Goal: Transaction & Acquisition: Purchase product/service

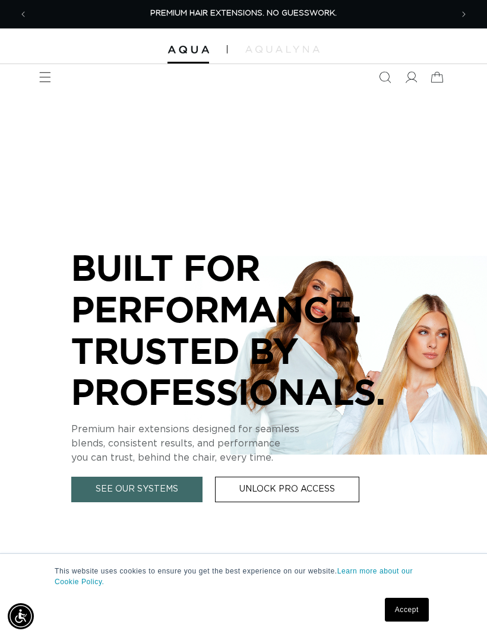
click at [49, 81] on icon "Menu" at bounding box center [45, 77] width 12 height 12
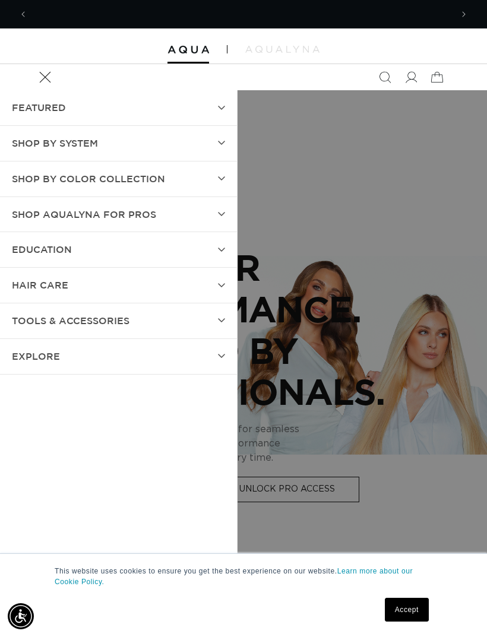
scroll to position [0, 424]
click at [212, 144] on summary "SHOP BY SYSTEM" at bounding box center [118, 143] width 237 height 35
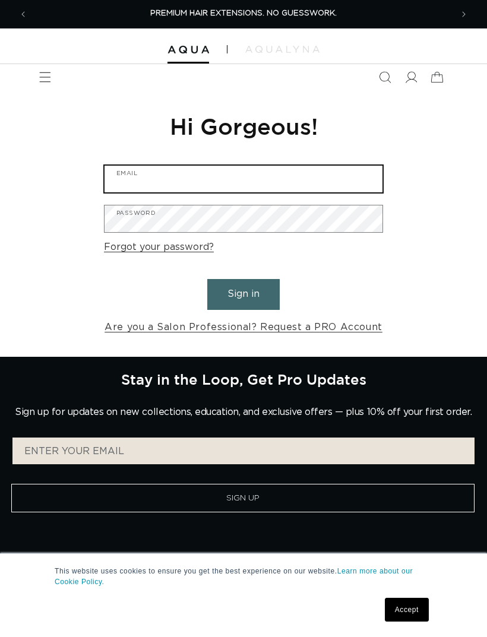
click at [316, 186] on input "Email" at bounding box center [243, 179] width 278 height 27
click at [257, 175] on input "Email" at bounding box center [243, 179] width 278 height 27
paste input "Maria@mariaroseinspires.com"
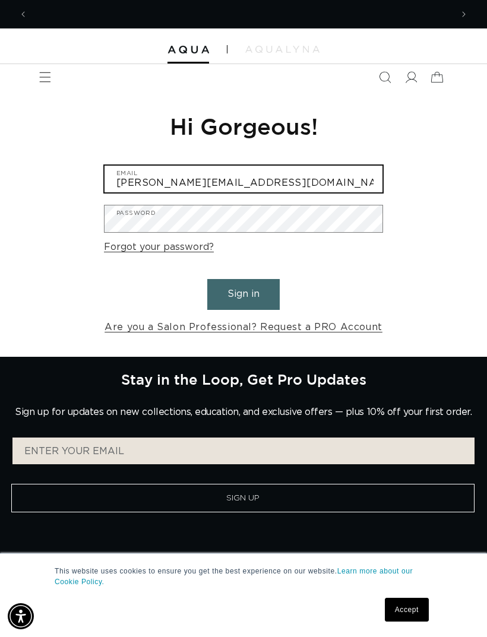
scroll to position [0, 424]
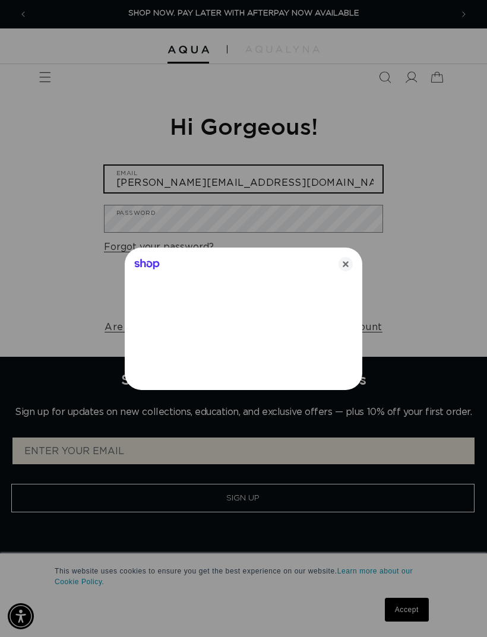
type input "Maria@mariaroseinspires.com"
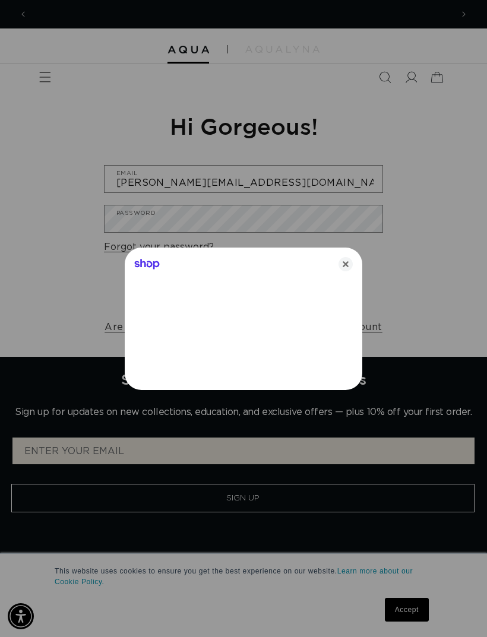
scroll to position [0, 848]
click at [345, 261] on icon "Close" at bounding box center [345, 264] width 14 height 14
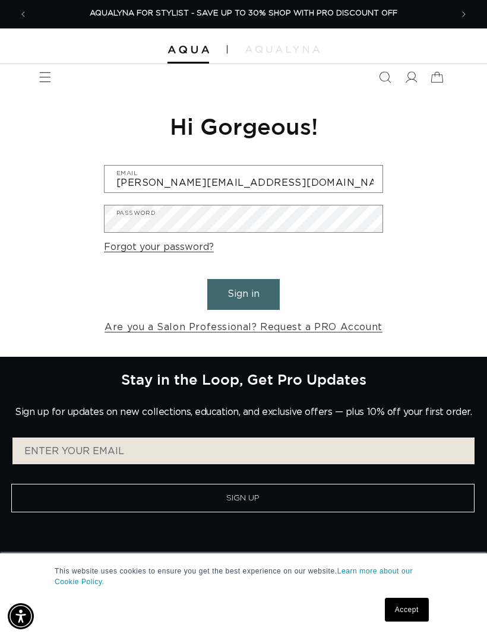
click at [264, 289] on button "Sign in" at bounding box center [243, 294] width 72 height 30
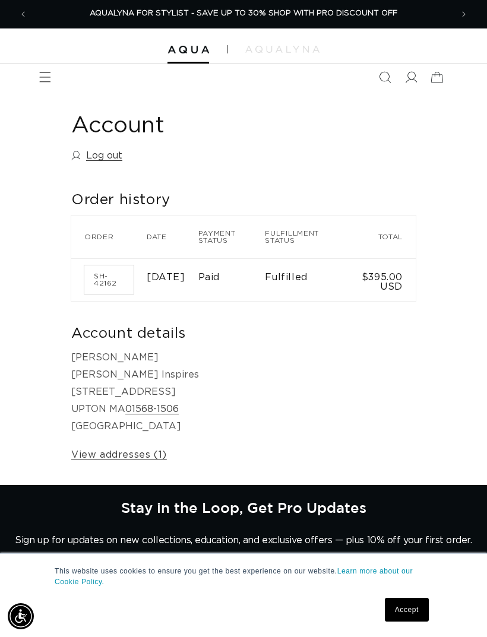
scroll to position [0, 848]
click at [39, 83] on span "Menu" at bounding box center [45, 77] width 26 height 26
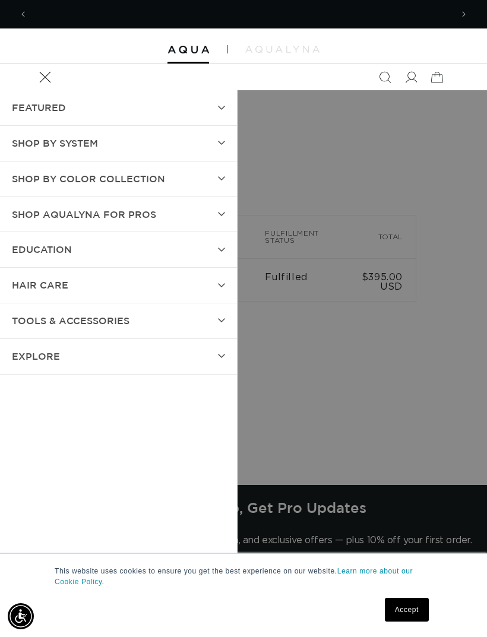
click at [210, 142] on summary "SHOP BY SYSTEM" at bounding box center [118, 143] width 237 height 35
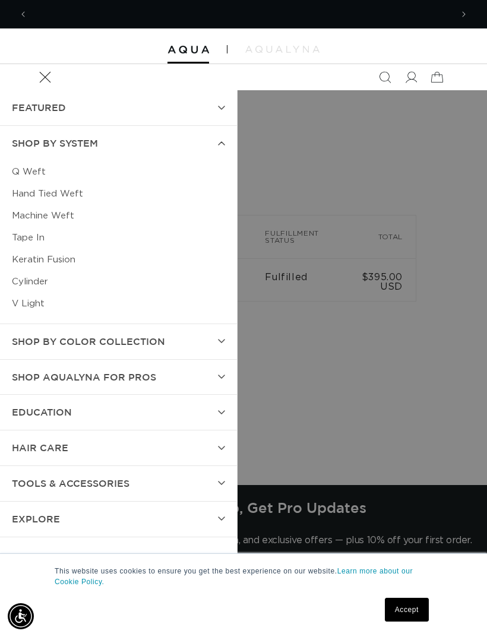
scroll to position [0, 0]
click at [63, 214] on link "Machine Weft" at bounding box center [118, 216] width 213 height 22
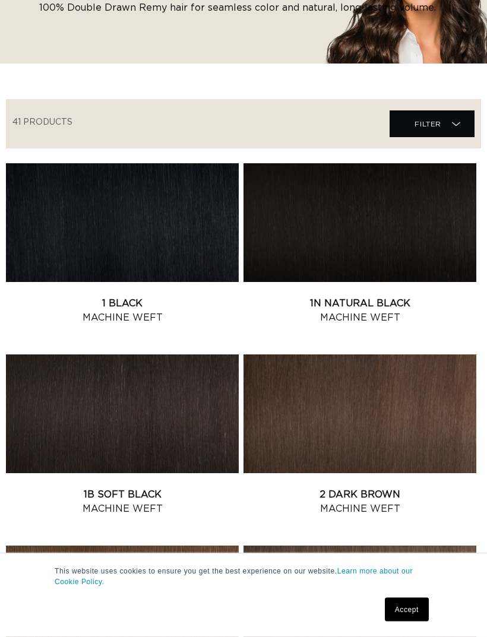
scroll to position [192, 0]
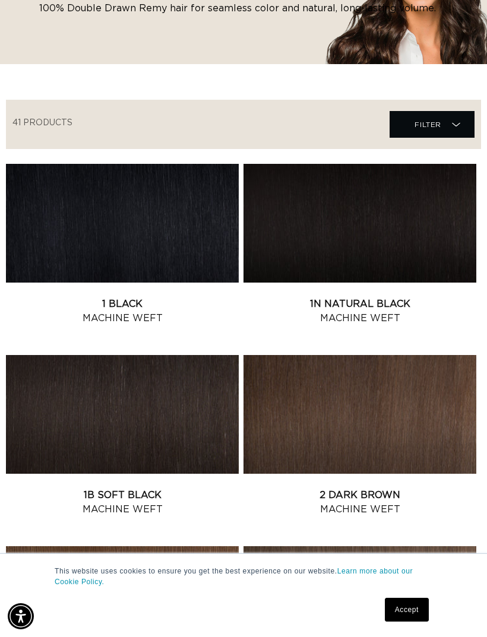
click at [409, 632] on div "This website uses cookies to ensure you get the best experience on our website.…" at bounding box center [243, 595] width 487 height 83
click at [417, 622] on link "Accept" at bounding box center [407, 610] width 44 height 24
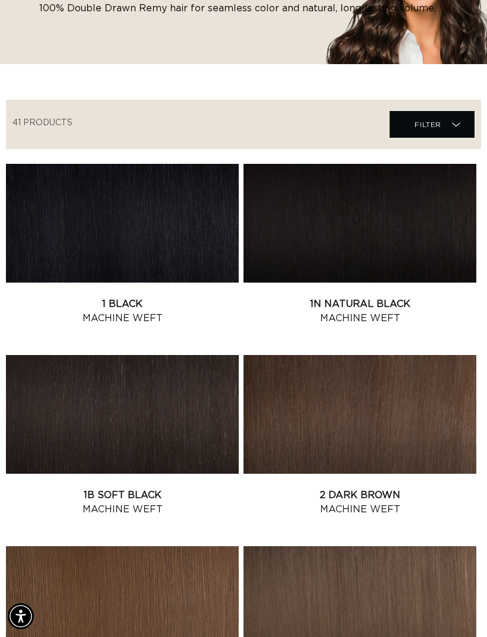
click at [185, 488] on link "1B Soft Black Machine Weft" at bounding box center [122, 502] width 233 height 28
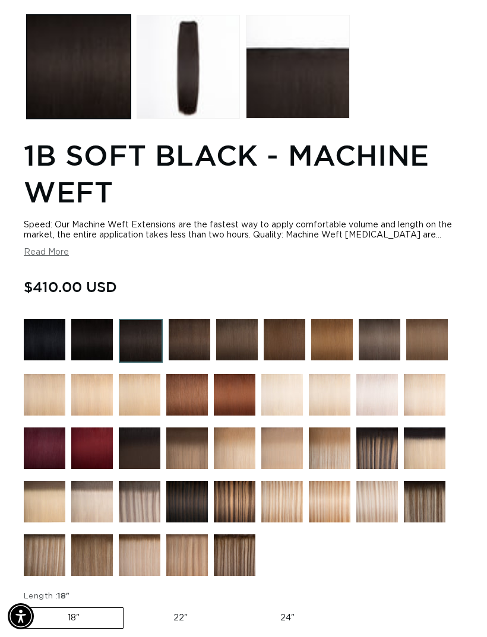
scroll to position [0, 424]
click at [182, 614] on label "22" Variant sold out or unavailable" at bounding box center [180, 618] width 101 height 20
click at [130, 606] on input "22" Variant sold out or unavailable" at bounding box center [129, 605] width 1 height 1
radio input "true"
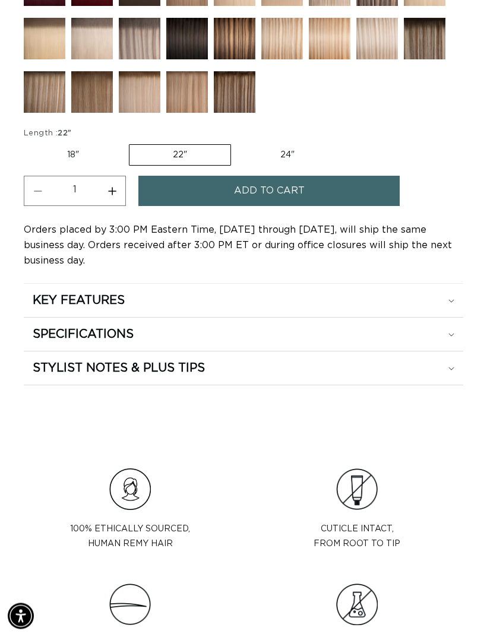
scroll to position [1060, 0]
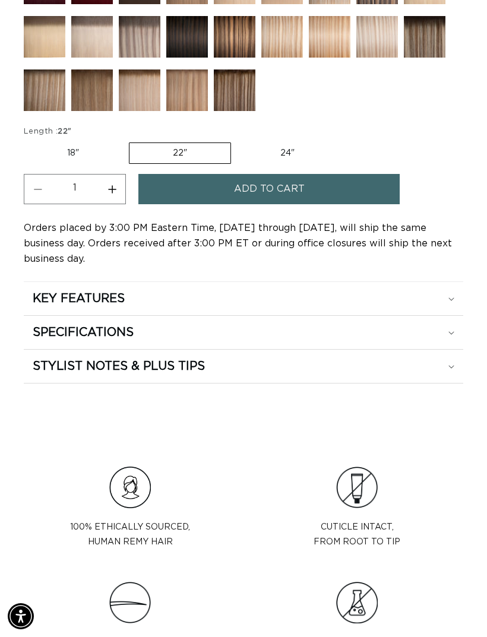
click at [448, 340] on div "SPECIFICATIONS" at bounding box center [244, 332] width 422 height 15
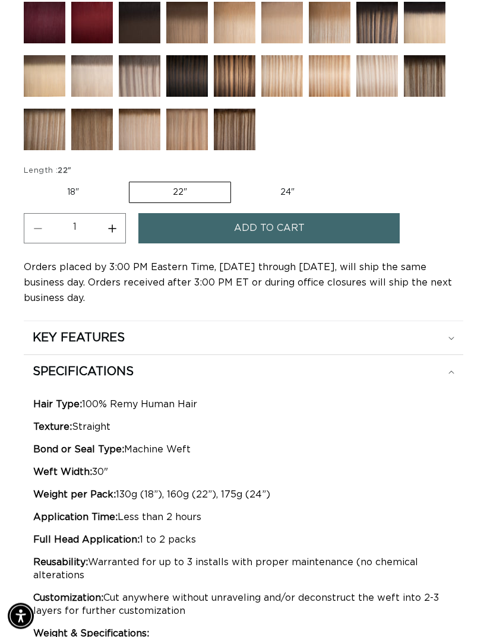
scroll to position [1021, 0]
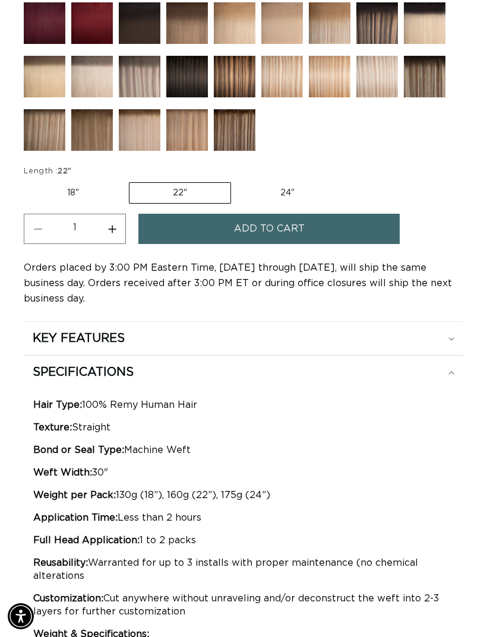
click at [110, 235] on button "Increase quantity for 1B Soft Black - Machine Weft" at bounding box center [112, 229] width 27 height 30
type input "2"
click at [327, 236] on button "Add to cart" at bounding box center [268, 229] width 261 height 30
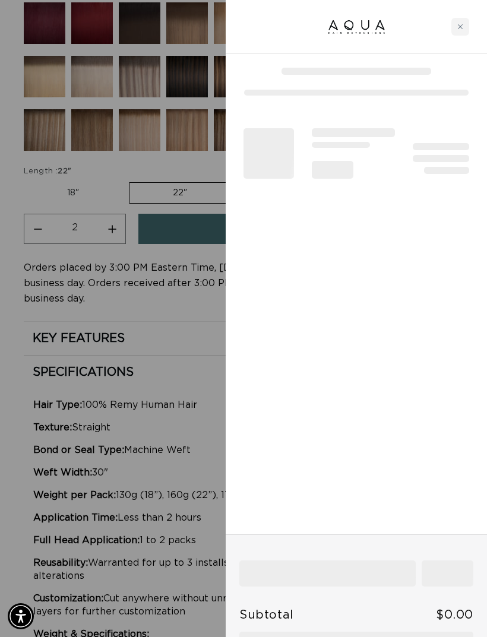
scroll to position [0, 0]
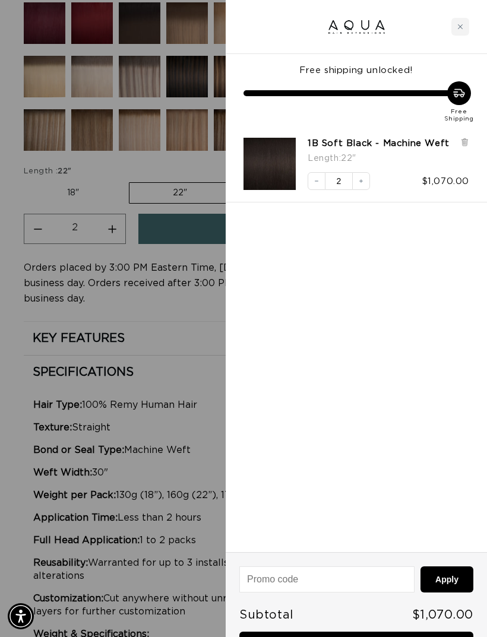
click at [469, 11] on div at bounding box center [356, 27] width 261 height 54
click at [467, 18] on div "Close cart" at bounding box center [460, 27] width 18 height 18
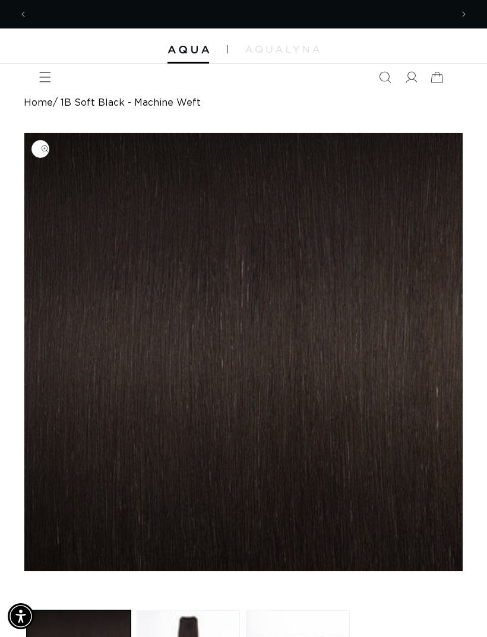
scroll to position [0, 848]
click at [40, 76] on icon "Menu" at bounding box center [45, 77] width 12 height 12
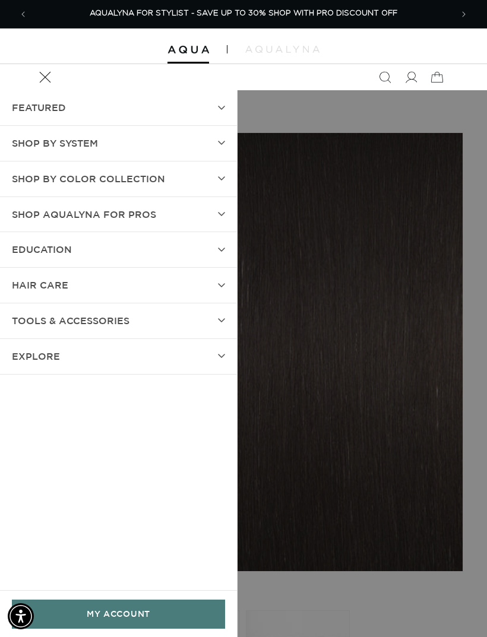
click at [176, 135] on summary "SHOP BY SYSTEM" at bounding box center [118, 143] width 237 height 35
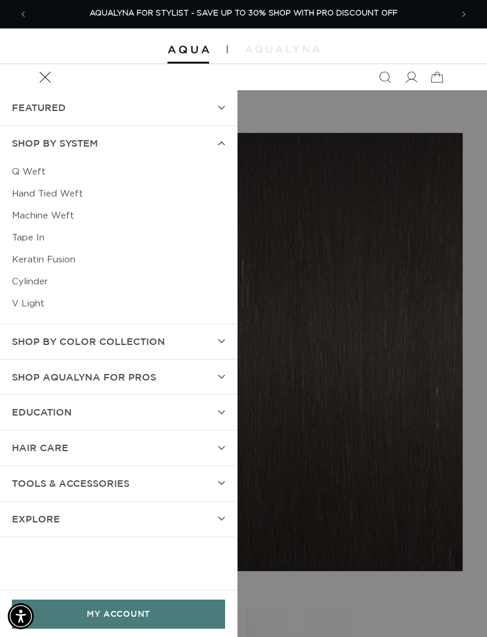
click at [33, 237] on link "Tape In" at bounding box center [118, 238] width 213 height 22
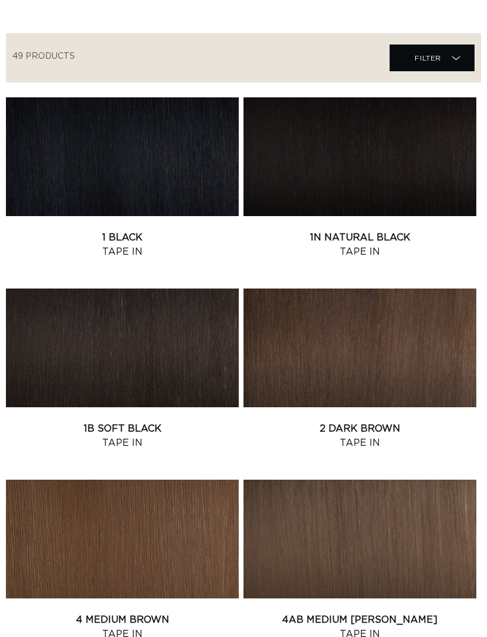
click at [191, 422] on link "1B Soft Black Tape In" at bounding box center [122, 436] width 233 height 28
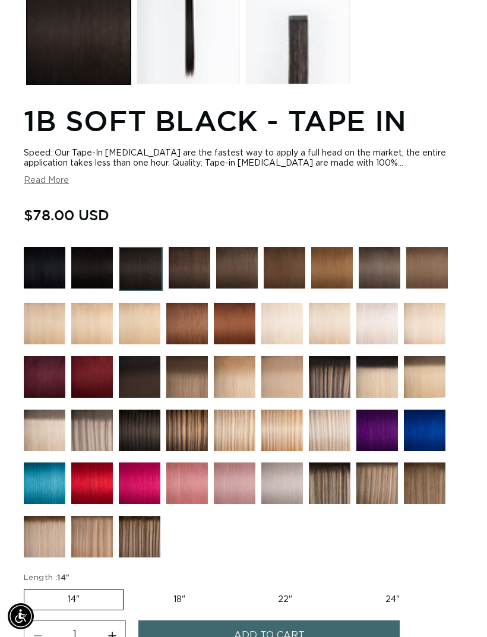
scroll to position [632, 0]
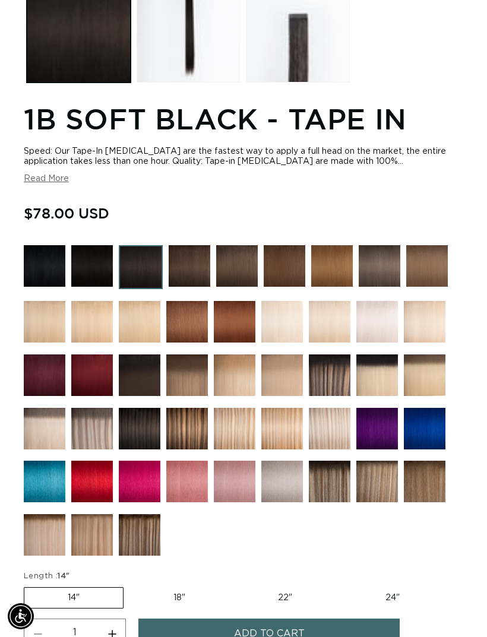
click at [279, 598] on label "22" Variant sold out or unavailable" at bounding box center [285, 598] width 101 height 20
click at [235, 585] on input "22" Variant sold out or unavailable" at bounding box center [235, 585] width 1 height 1
radio input "true"
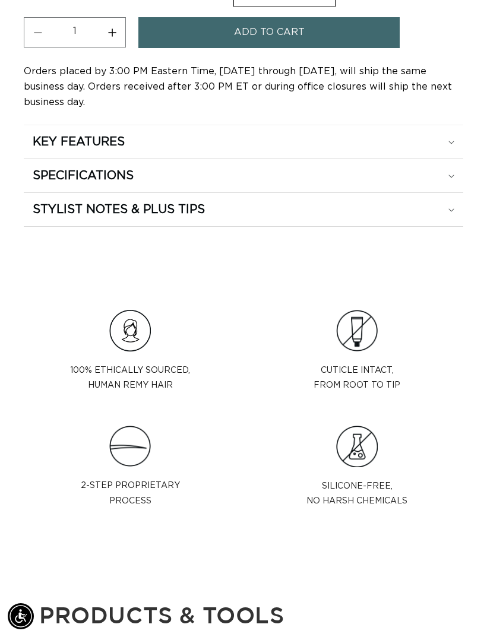
scroll to position [1232, 0]
click at [380, 184] on div "SPECIFICATIONS" at bounding box center [244, 176] width 422 height 15
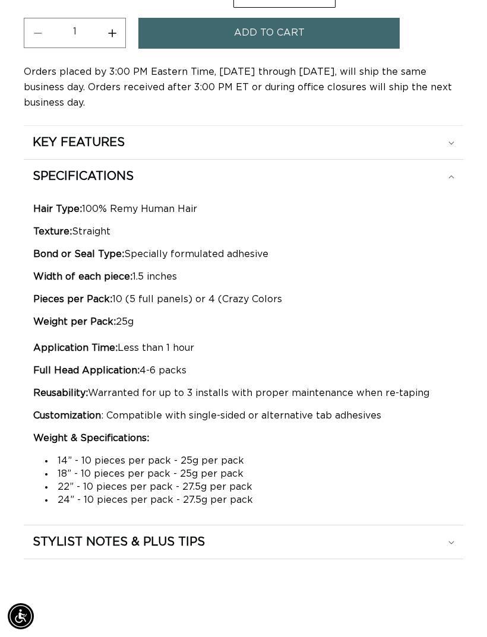
scroll to position [0, 424]
